Goal: Information Seeking & Learning: Learn about a topic

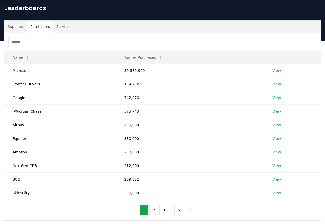
scroll to position [142, 0]
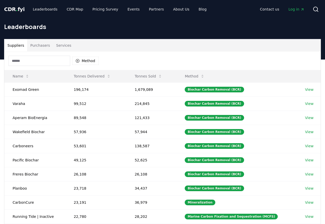
click at [32, 47] on button "Purchasers" at bounding box center [40, 45] width 26 height 12
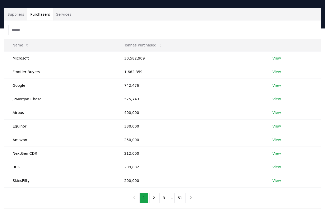
scroll to position [142, 0]
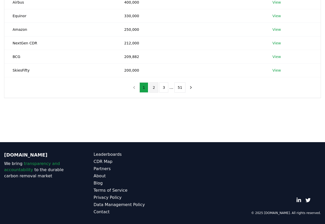
click at [154, 88] on button "2" at bounding box center [153, 87] width 9 height 10
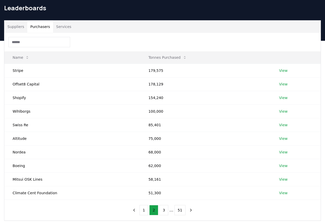
scroll to position [0, 0]
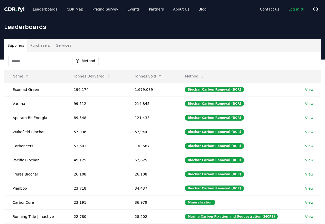
click at [35, 47] on button "Purchasers" at bounding box center [40, 45] width 26 height 12
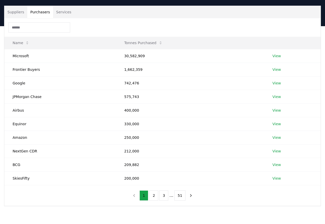
scroll to position [142, 0]
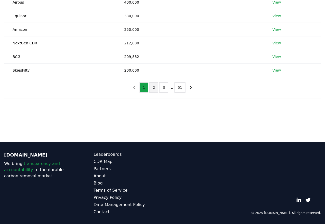
click at [154, 88] on button "2" at bounding box center [153, 87] width 9 height 10
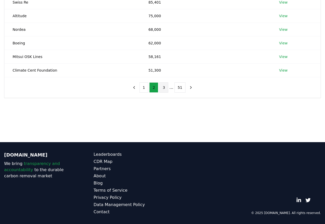
click at [165, 88] on button "3" at bounding box center [163, 87] width 9 height 10
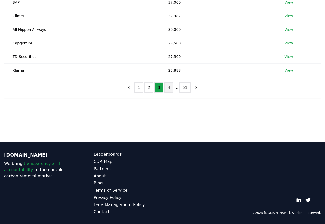
click at [170, 88] on button "4" at bounding box center [168, 87] width 9 height 10
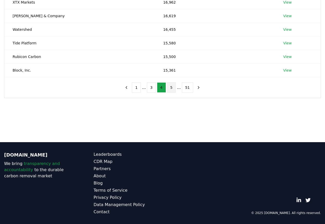
click at [170, 88] on button "5" at bounding box center [171, 87] width 9 height 10
click at [171, 88] on button "6" at bounding box center [171, 87] width 9 height 10
click at [171, 89] on button "7" at bounding box center [171, 87] width 9 height 10
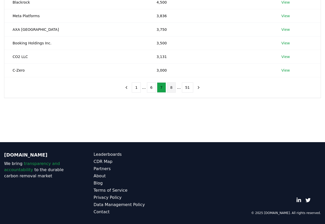
click at [170, 88] on button "8" at bounding box center [171, 87] width 9 height 10
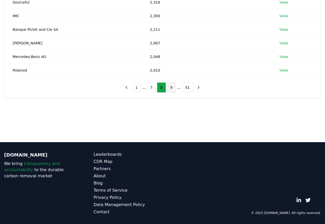
click at [171, 88] on button "9" at bounding box center [171, 87] width 9 height 10
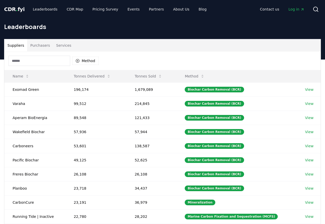
click at [34, 47] on button "Purchasers" at bounding box center [40, 45] width 26 height 12
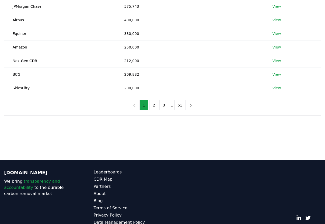
scroll to position [142, 0]
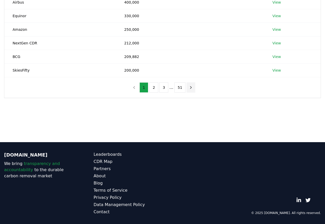
click at [190, 88] on icon "next page" at bounding box center [190, 87] width 1 height 2
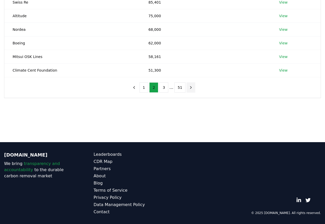
click at [191, 89] on icon "next page" at bounding box center [191, 87] width 5 height 5
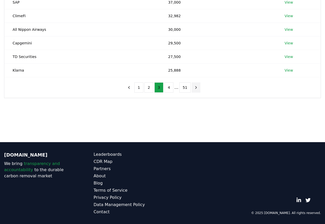
click at [195, 88] on icon "next page" at bounding box center [196, 87] width 5 height 5
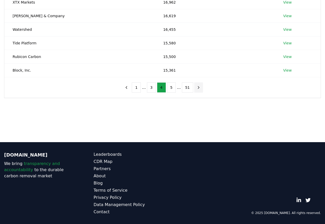
click at [195, 88] on button "next page" at bounding box center [198, 87] width 9 height 10
click at [196, 88] on icon "next page" at bounding box center [198, 87] width 5 height 5
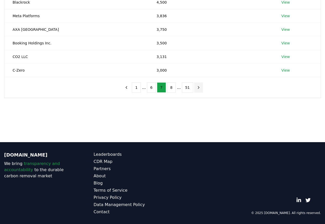
click at [196, 88] on icon "next page" at bounding box center [198, 87] width 5 height 5
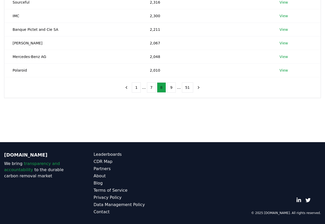
click at [165, 89] on button "8" at bounding box center [161, 87] width 9 height 10
click at [172, 88] on button "9" at bounding box center [171, 87] width 9 height 10
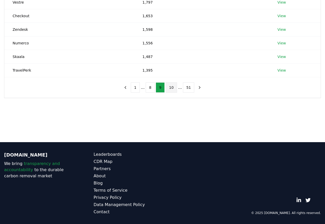
click at [171, 89] on button "10" at bounding box center [171, 87] width 11 height 10
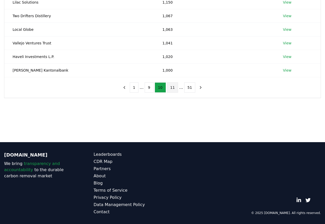
click at [172, 89] on button "11" at bounding box center [172, 87] width 11 height 10
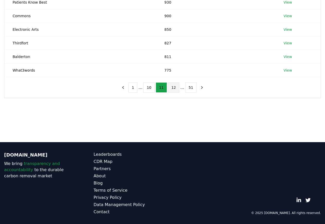
click at [172, 89] on button "12" at bounding box center [173, 87] width 11 height 10
click at [172, 88] on button "13" at bounding box center [173, 87] width 11 height 10
click at [173, 88] on button "14" at bounding box center [173, 87] width 11 height 10
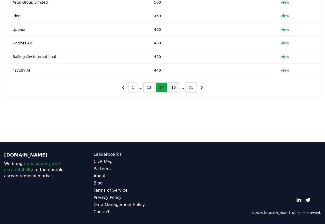
click at [173, 88] on button "15" at bounding box center [173, 87] width 11 height 10
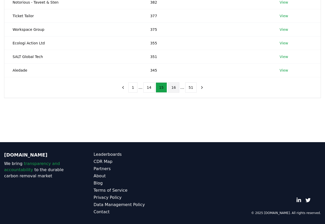
click at [173, 88] on button "16" at bounding box center [173, 87] width 11 height 10
click at [173, 88] on button "17" at bounding box center [173, 87] width 11 height 10
click at [173, 88] on button "18" at bounding box center [173, 87] width 11 height 10
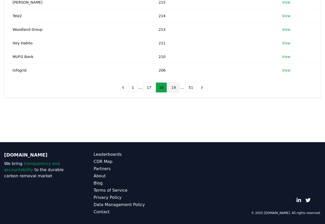
click at [173, 88] on button "19" at bounding box center [173, 87] width 11 height 10
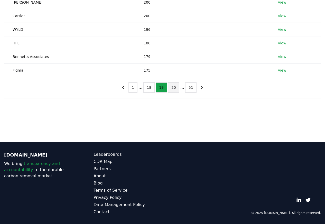
click at [173, 88] on button "20" at bounding box center [173, 87] width 11 height 10
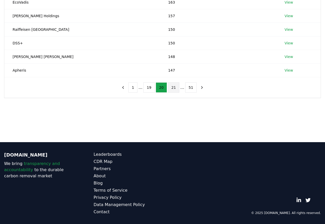
click at [173, 88] on button "21" at bounding box center [173, 87] width 11 height 10
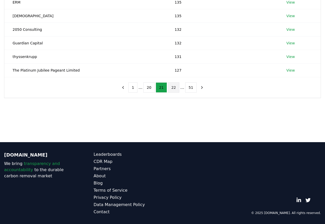
click at [173, 88] on button "22" at bounding box center [173, 87] width 11 height 10
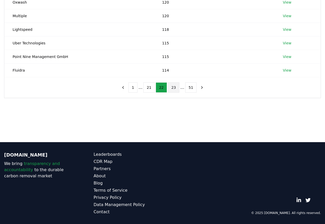
click at [174, 88] on button "23" at bounding box center [173, 87] width 11 height 10
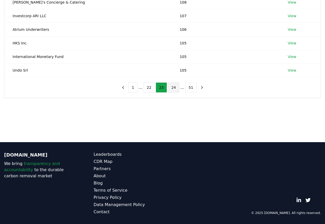
click at [173, 88] on button "24" at bounding box center [173, 87] width 11 height 10
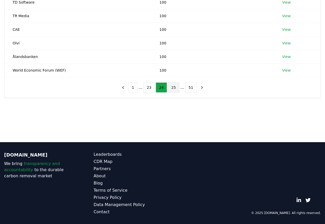
click at [173, 89] on button "25" at bounding box center [173, 87] width 11 height 10
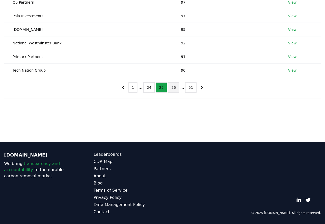
click at [173, 89] on button "26" at bounding box center [173, 87] width 11 height 10
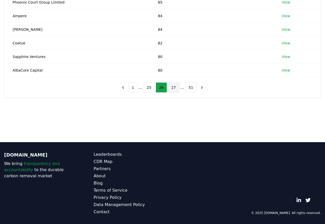
click at [173, 89] on button "27" at bounding box center [173, 87] width 11 height 10
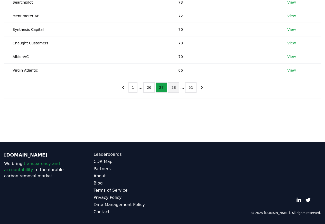
click at [174, 89] on button "28" at bounding box center [173, 87] width 11 height 10
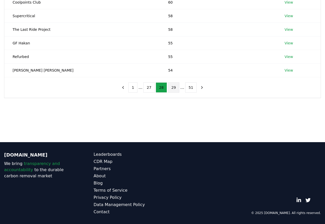
click at [174, 89] on button "29" at bounding box center [173, 87] width 11 height 10
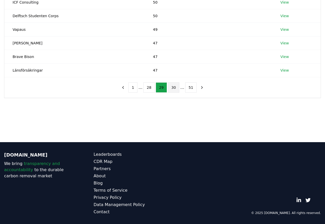
click at [173, 88] on button "30" at bounding box center [173, 87] width 11 height 10
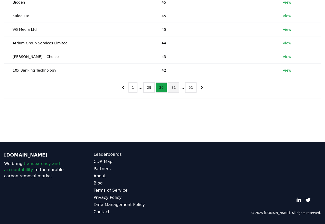
click at [173, 88] on button "31" at bounding box center [173, 87] width 11 height 10
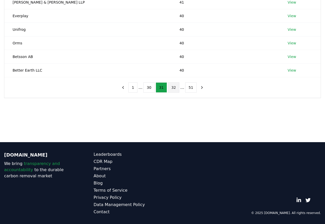
click at [173, 88] on button "32" at bounding box center [173, 87] width 11 height 10
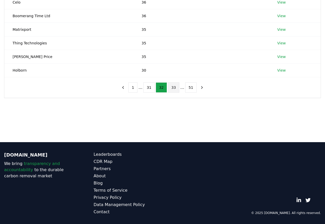
click at [172, 89] on button "33" at bounding box center [173, 87] width 11 height 10
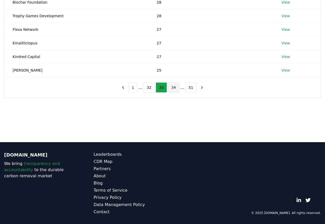
click at [173, 89] on button "34" at bounding box center [173, 87] width 11 height 10
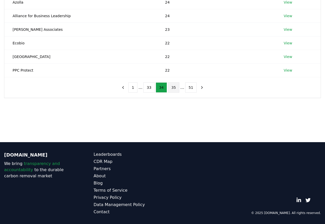
click at [173, 89] on button "35" at bounding box center [173, 87] width 11 height 10
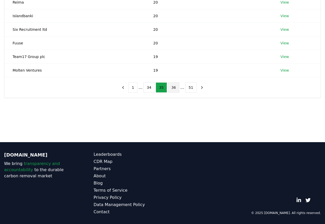
click at [173, 88] on button "36" at bounding box center [173, 87] width 11 height 10
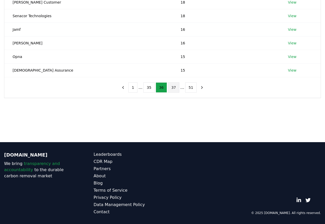
click at [173, 88] on button "37" at bounding box center [173, 87] width 11 height 10
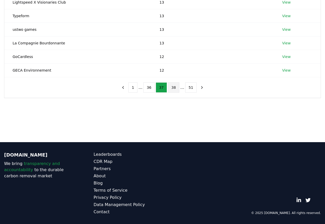
click at [173, 88] on button "38" at bounding box center [173, 87] width 11 height 10
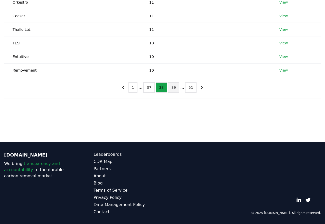
click at [173, 88] on button "39" at bounding box center [173, 87] width 11 height 10
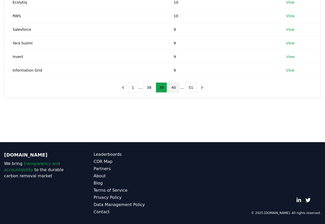
click at [173, 88] on button "40" at bounding box center [173, 87] width 11 height 10
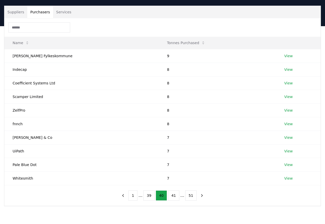
scroll to position [0, 0]
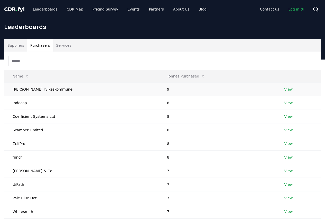
click at [159, 88] on td "9" at bounding box center [217, 89] width 117 height 14
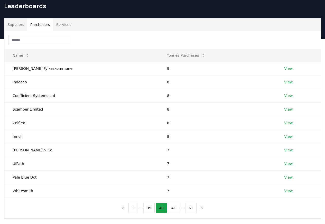
scroll to position [142, 0]
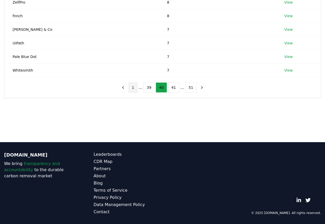
click at [135, 88] on button "1" at bounding box center [132, 87] width 9 height 10
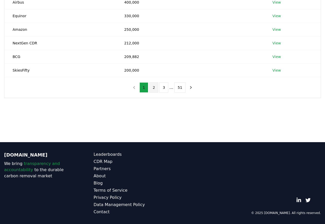
click at [153, 89] on button "2" at bounding box center [153, 87] width 9 height 10
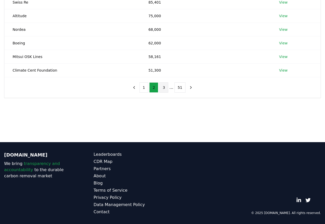
click at [166, 89] on button "3" at bounding box center [163, 87] width 9 height 10
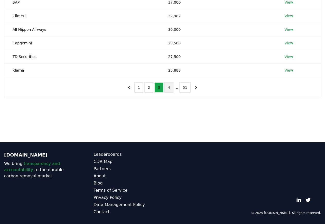
click at [169, 89] on button "4" at bounding box center [168, 87] width 9 height 10
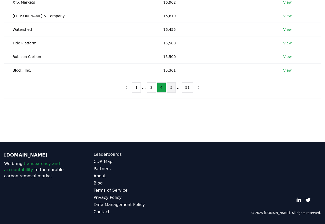
click at [170, 89] on button "5" at bounding box center [171, 87] width 9 height 10
click at [172, 89] on button "6" at bounding box center [171, 87] width 9 height 10
click at [171, 89] on button "7" at bounding box center [171, 87] width 9 height 10
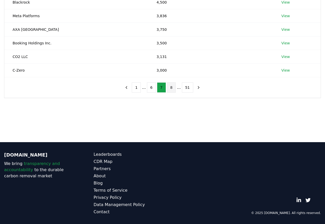
click at [171, 89] on button "8" at bounding box center [171, 87] width 9 height 10
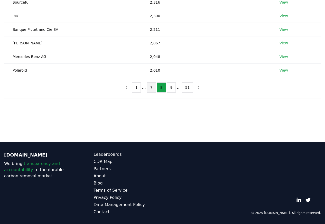
click at [152, 89] on button "7" at bounding box center [151, 87] width 9 height 10
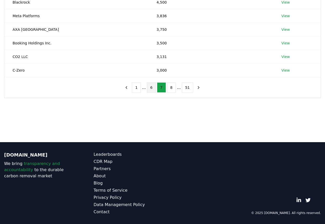
click at [150, 89] on button "6" at bounding box center [151, 87] width 9 height 10
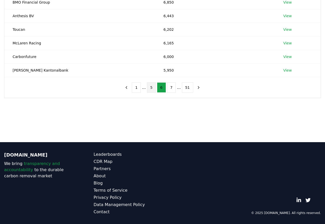
click at [152, 89] on button "5" at bounding box center [151, 87] width 9 height 10
click at [153, 89] on button "4" at bounding box center [151, 87] width 9 height 10
click at [188, 89] on button "51" at bounding box center [187, 87] width 11 height 10
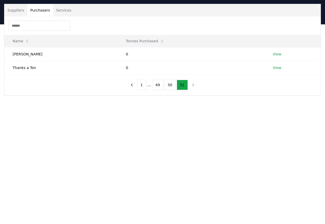
scroll to position [0, 0]
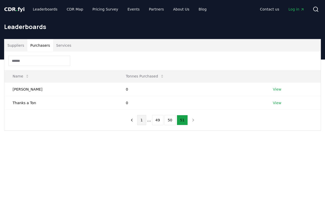
click at [144, 121] on button "1" at bounding box center [141, 120] width 9 height 10
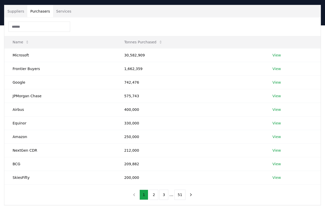
scroll to position [142, 0]
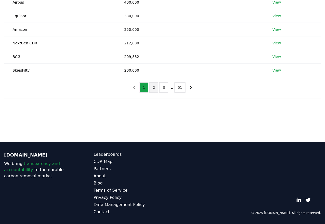
click at [154, 89] on button "2" at bounding box center [153, 87] width 9 height 10
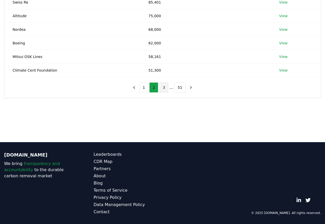
click at [165, 89] on button "3" at bounding box center [163, 87] width 9 height 10
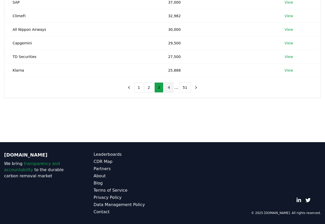
click at [168, 89] on button "4" at bounding box center [168, 87] width 9 height 10
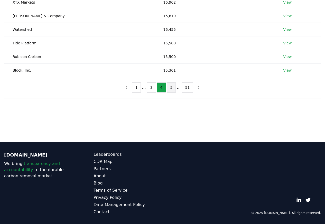
click at [170, 89] on button "5" at bounding box center [171, 87] width 9 height 10
click at [171, 89] on button "6" at bounding box center [171, 87] width 9 height 10
click at [173, 89] on button "7" at bounding box center [171, 87] width 9 height 10
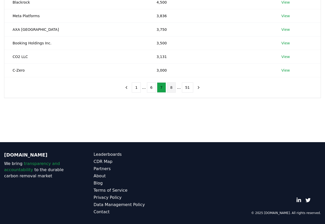
click at [170, 89] on button "8" at bounding box center [171, 87] width 9 height 10
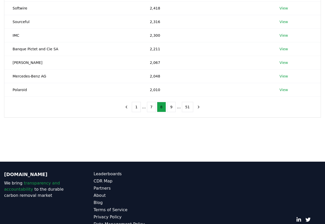
scroll to position [0, 0]
